Goal: Task Accomplishment & Management: Use online tool/utility

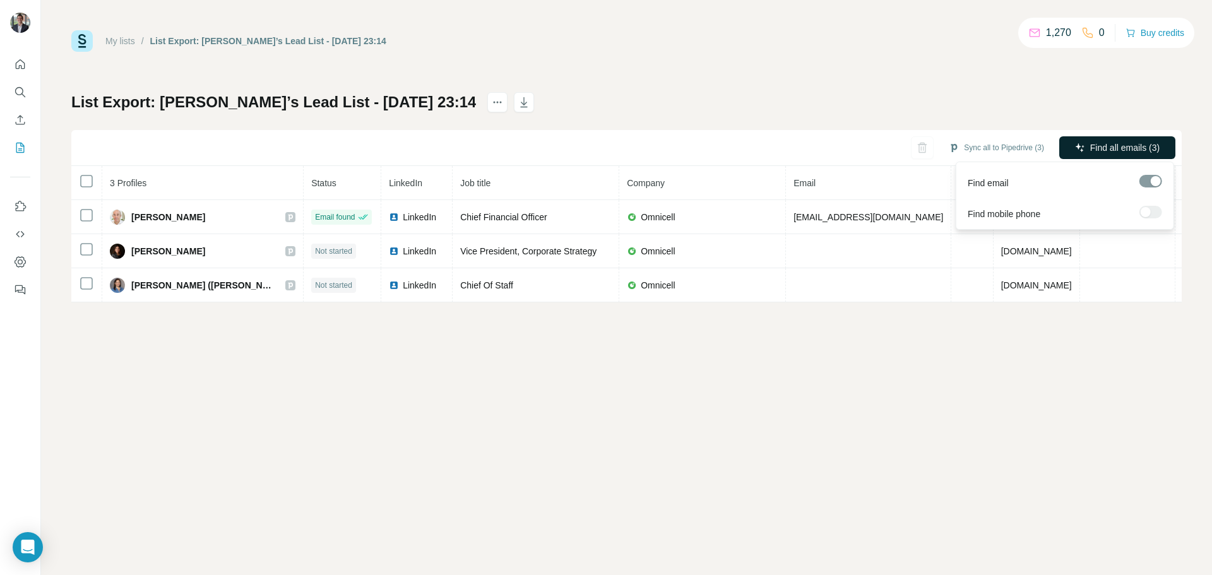
click at [1090, 153] on span "Find all emails (3)" at bounding box center [1124, 147] width 69 height 13
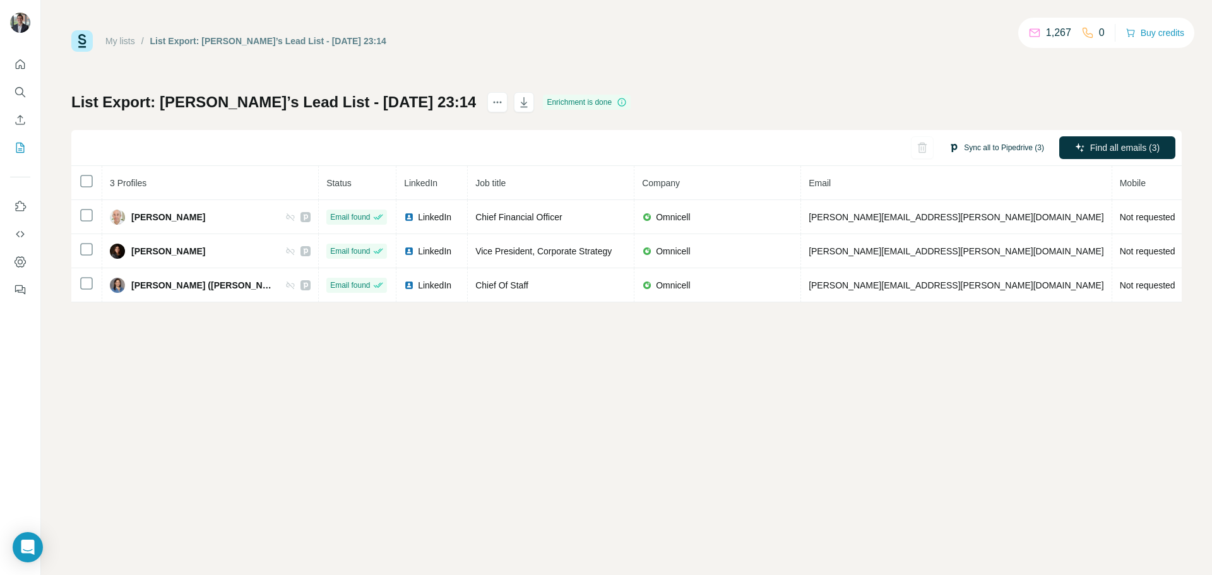
click at [976, 151] on button "Sync all to Pipedrive (3)" at bounding box center [996, 147] width 113 height 19
click at [973, 149] on button "Sync all to Pipedrive (3)" at bounding box center [996, 147] width 113 height 19
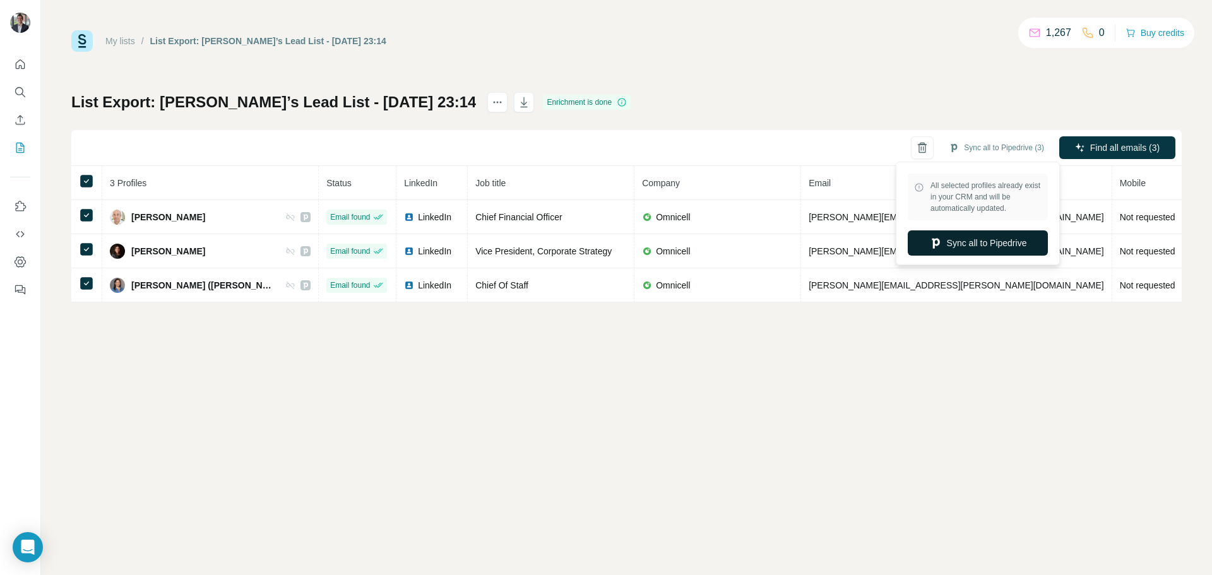
click at [931, 244] on icon "button" at bounding box center [935, 244] width 8 height 10
